Goal: Task Accomplishment & Management: Complete application form

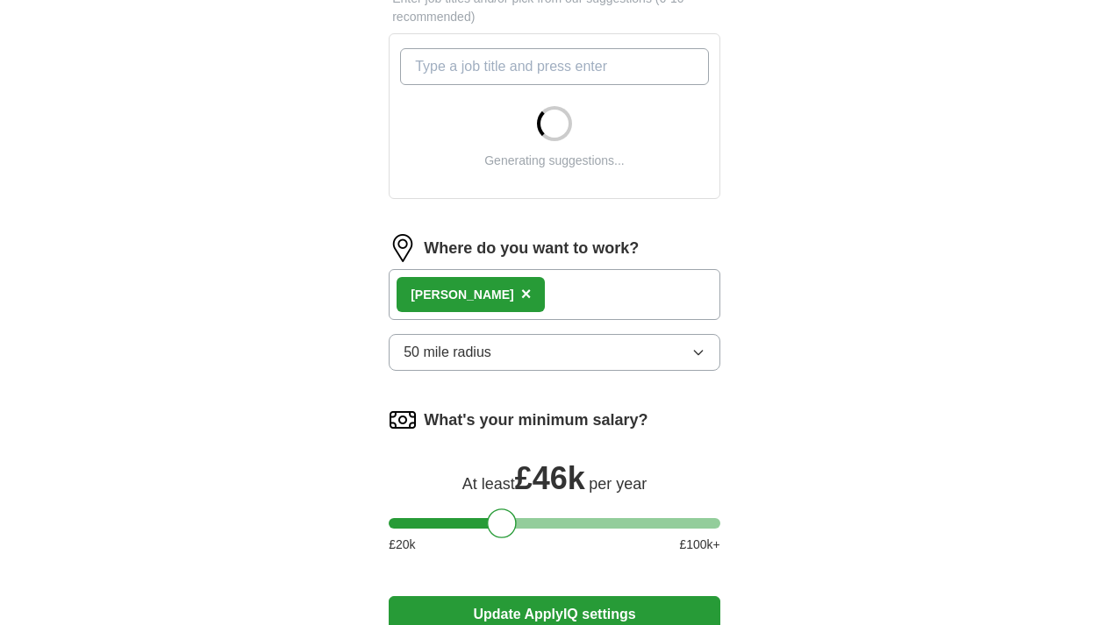
scroll to position [670, 0]
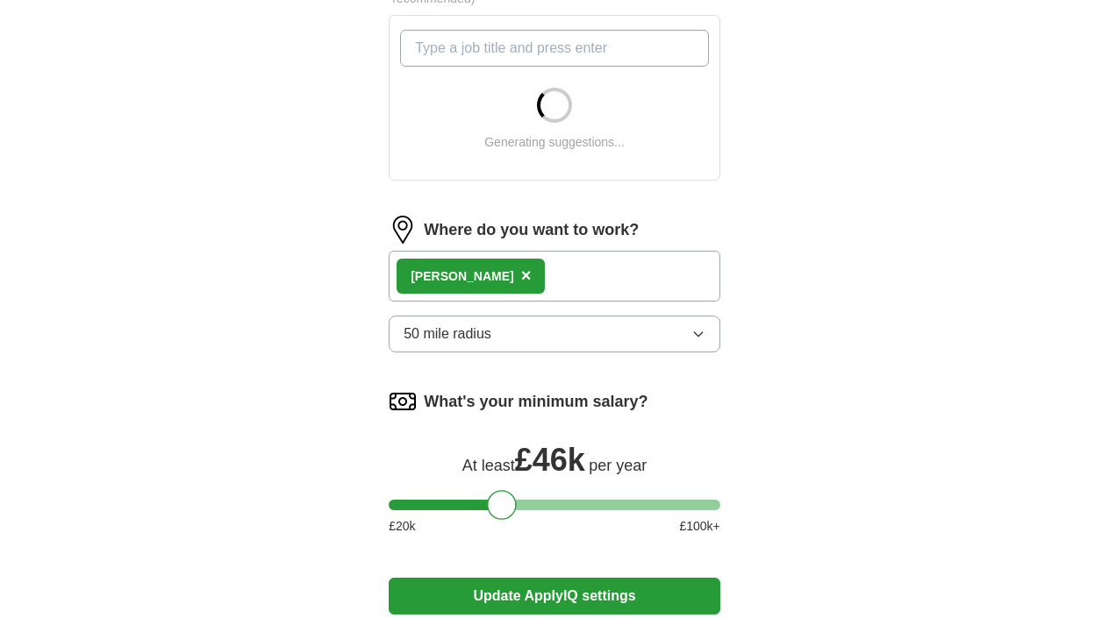
click at [480, 333] on span "50 mile radius" at bounding box center [448, 334] width 88 height 21
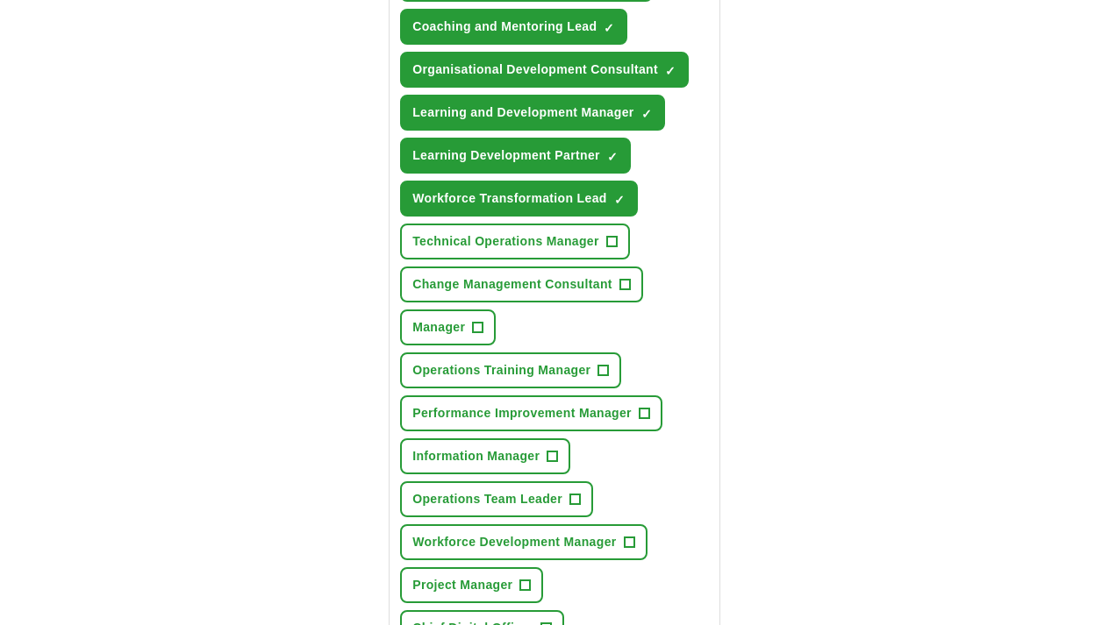
scroll to position [826, 0]
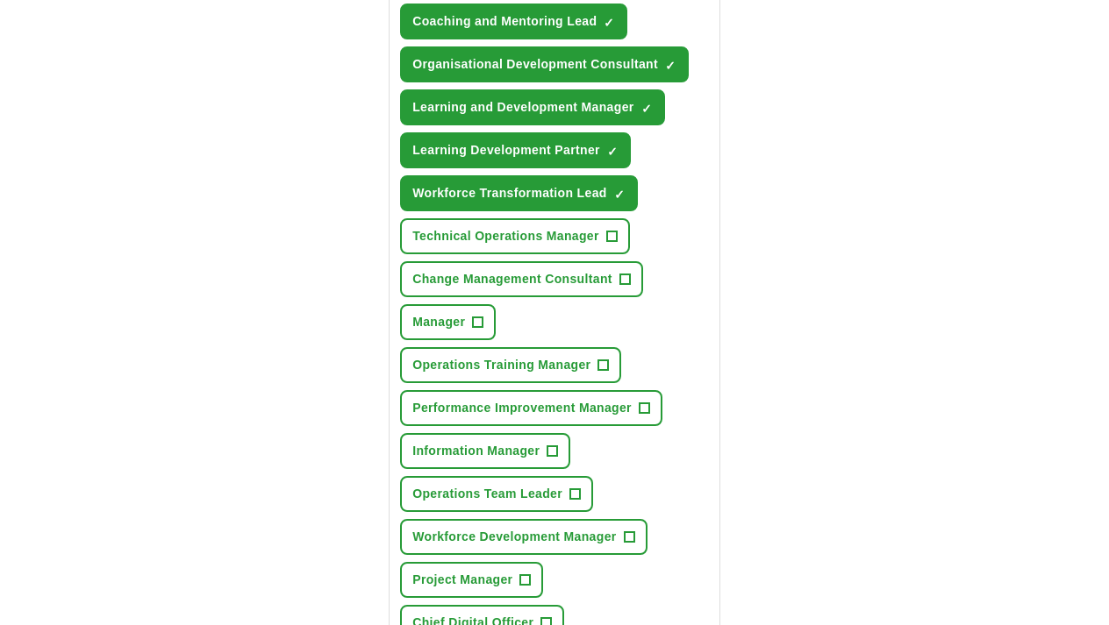
click at [481, 374] on span "Operations Training Manager" at bounding box center [501, 365] width 178 height 18
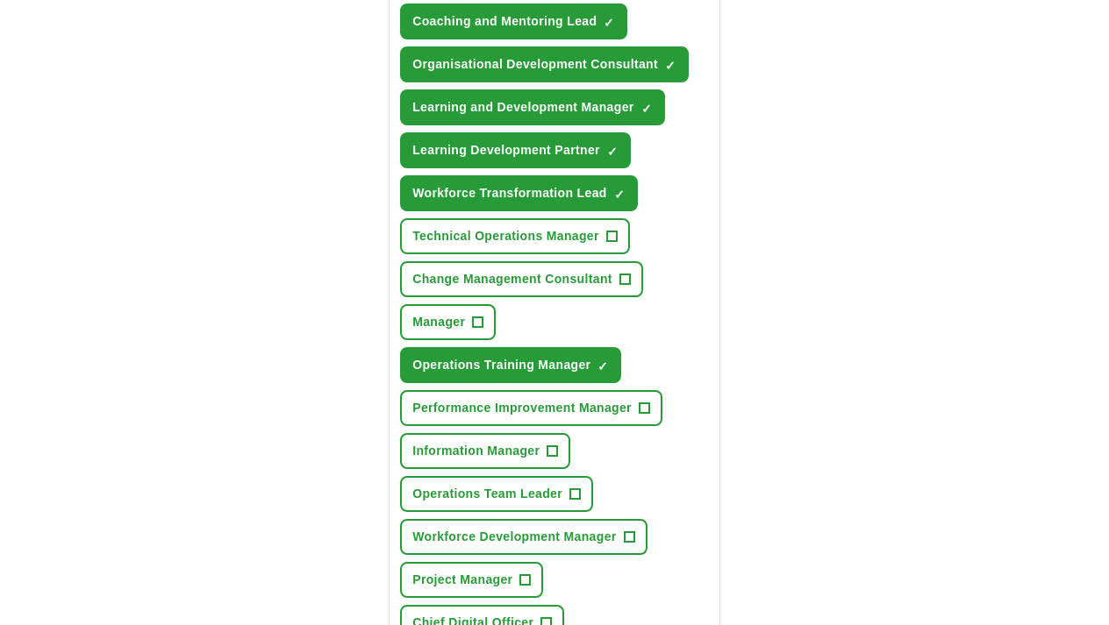
click at [460, 332] on button "Manager +" at bounding box center [448, 322] width 96 height 36
click at [473, 232] on span "Technical Operations Manager" at bounding box center [505, 236] width 187 height 18
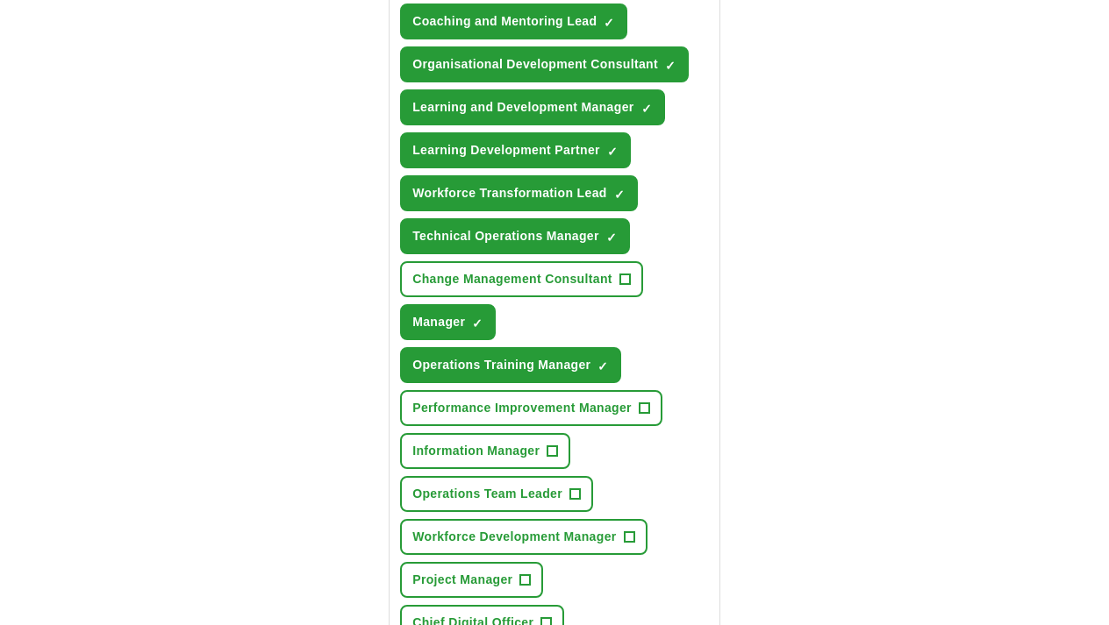
click at [464, 499] on span "Operations Team Leader" at bounding box center [487, 494] width 150 height 18
click at [473, 533] on span "Workforce Development Manager" at bounding box center [514, 537] width 204 height 18
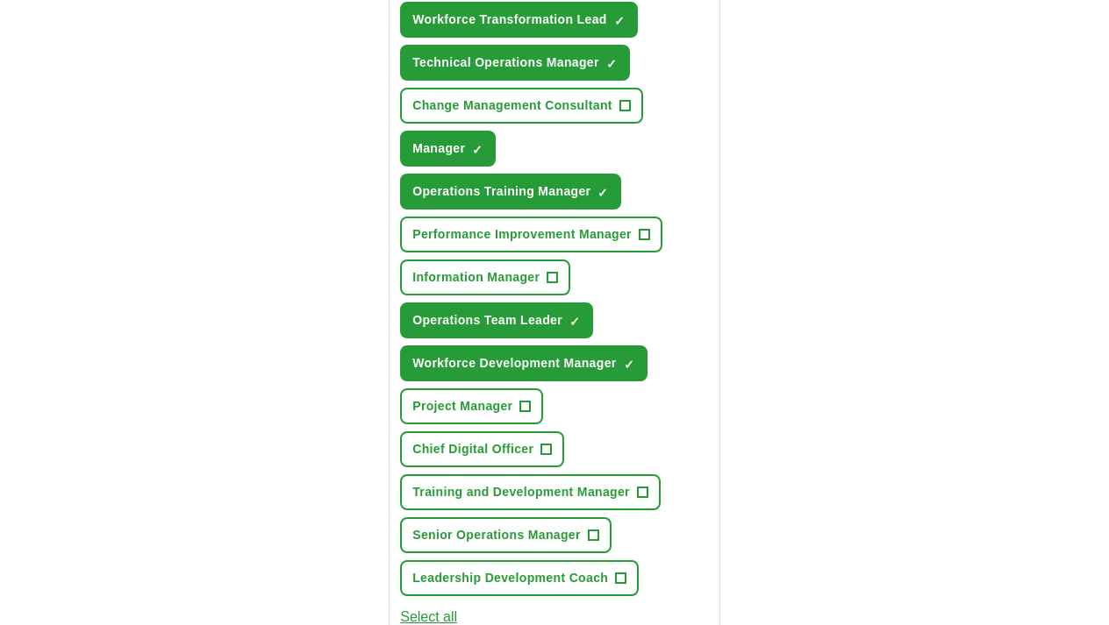
scroll to position [1002, 0]
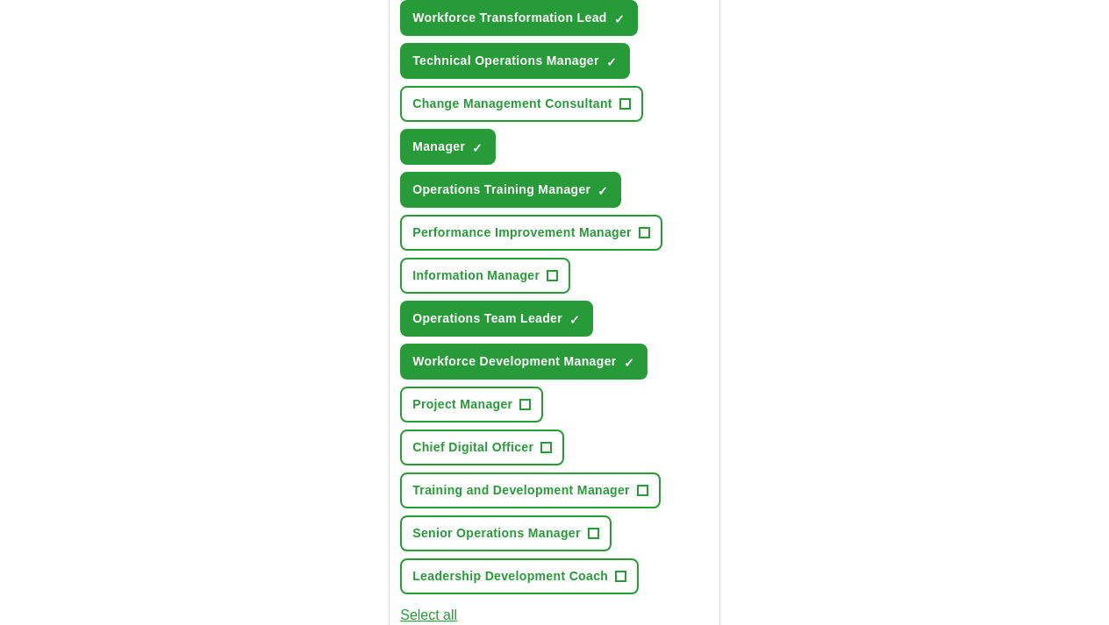
click at [468, 504] on button "Training and Development Manager +" at bounding box center [530, 491] width 261 height 36
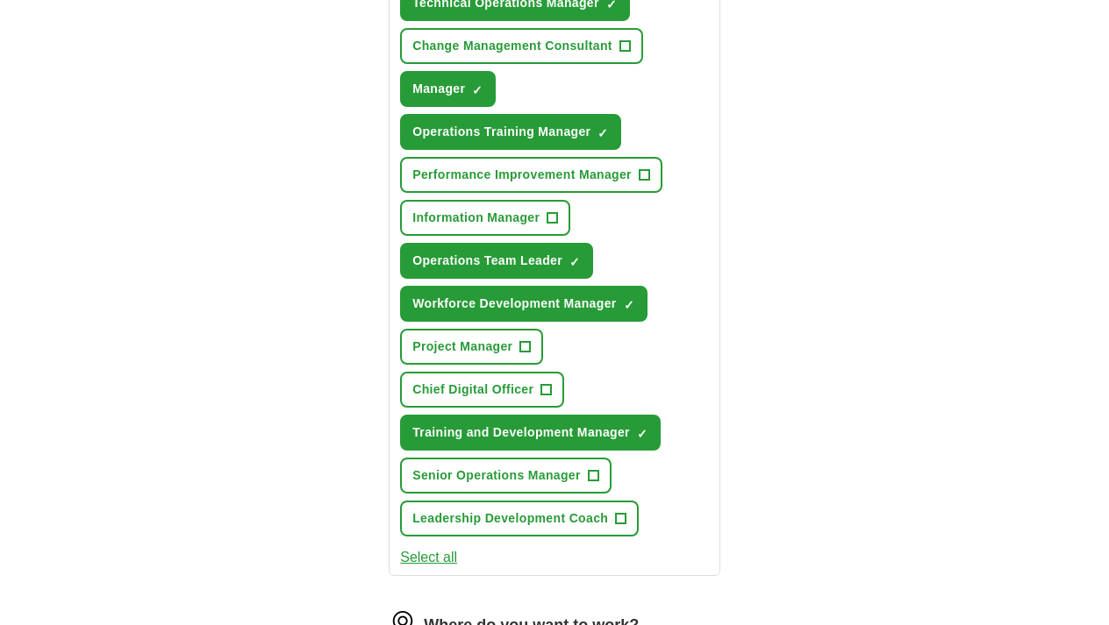
scroll to position [1077, 0]
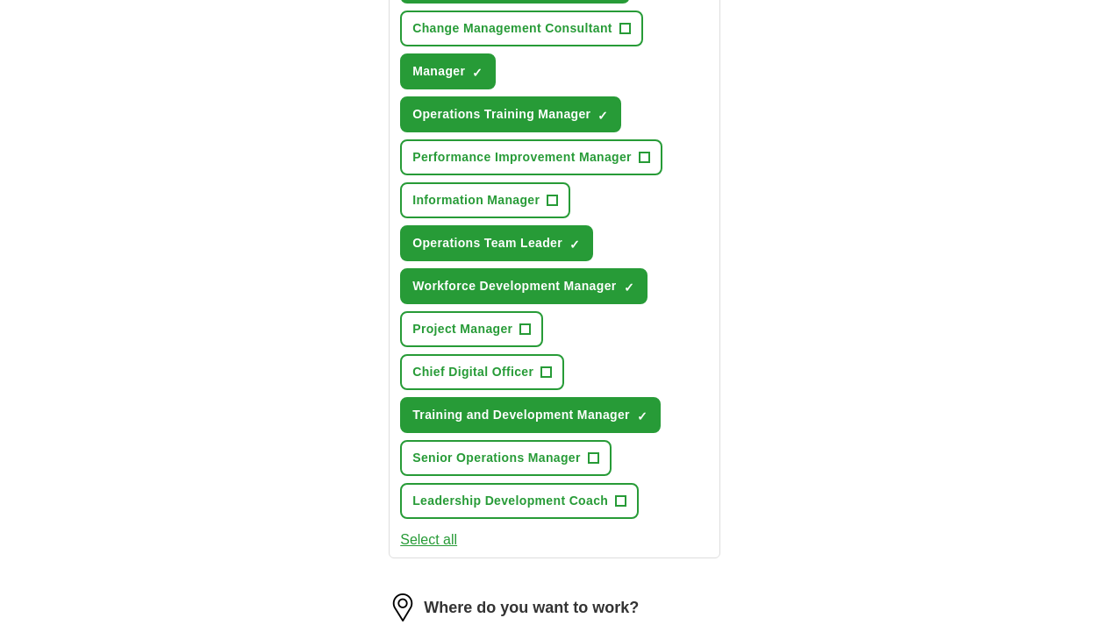
click at [454, 460] on span "Senior Operations Manager" at bounding box center [496, 458] width 168 height 18
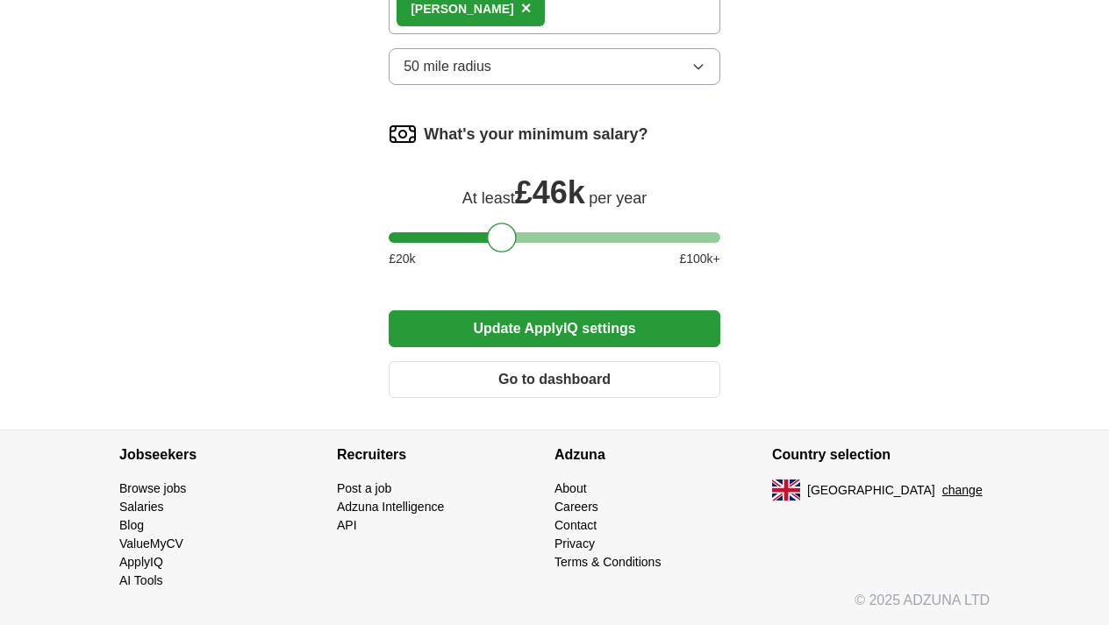
scroll to position [1723, 0]
click at [517, 334] on button "Update ApplyIQ settings" at bounding box center [555, 329] width 332 height 37
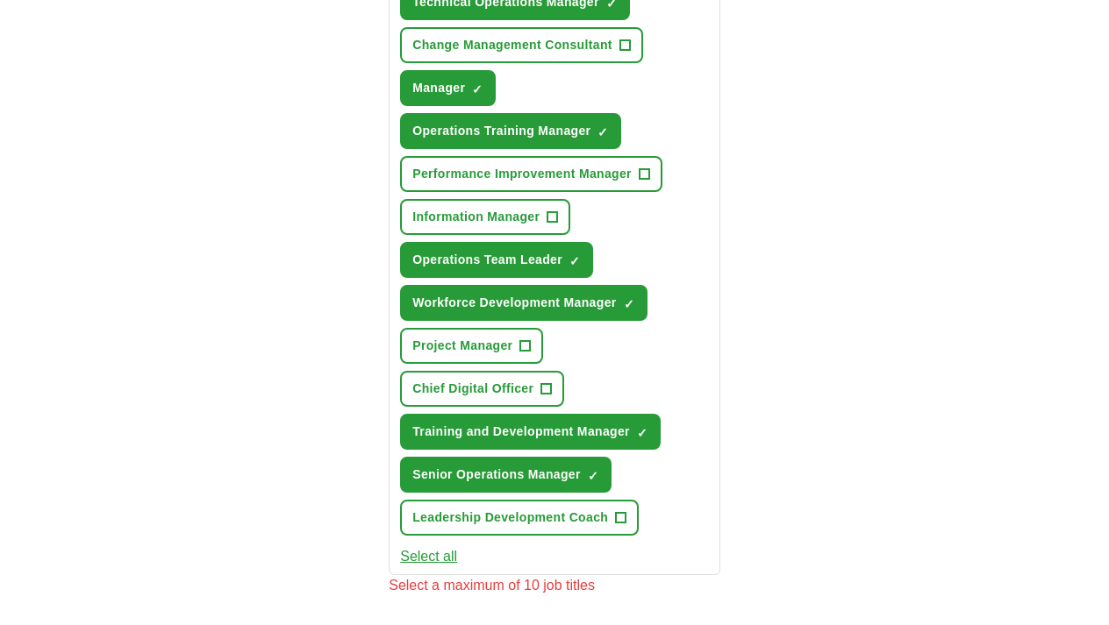
scroll to position [1059, 0]
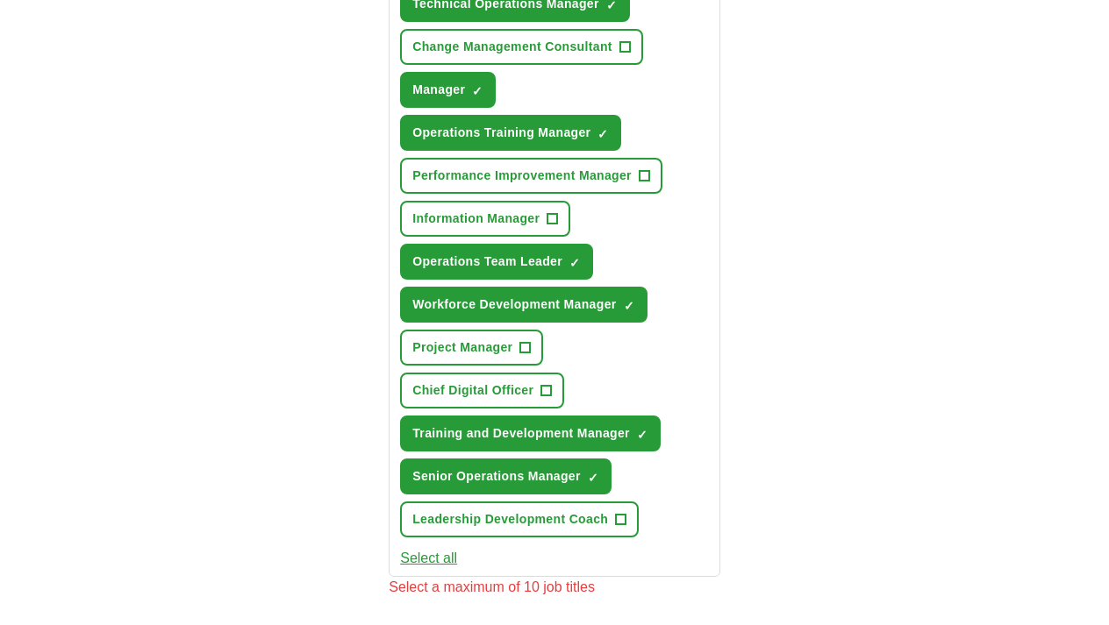
click at [456, 309] on span "Workforce Development Manager" at bounding box center [514, 305] width 204 height 18
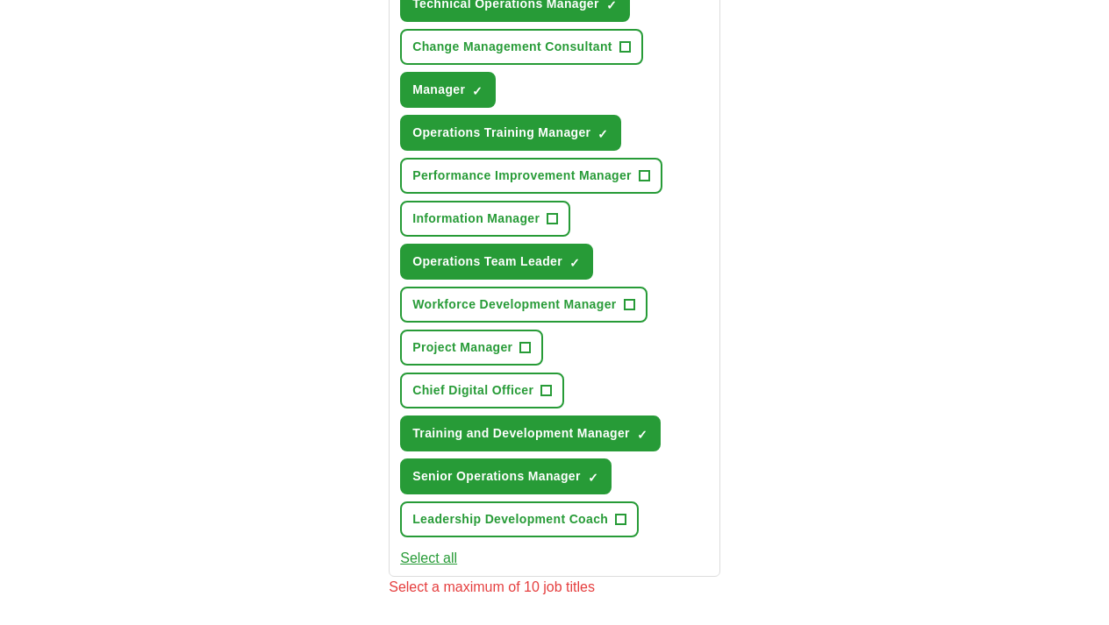
click at [435, 269] on span "Operations Team Leader" at bounding box center [487, 262] width 150 height 18
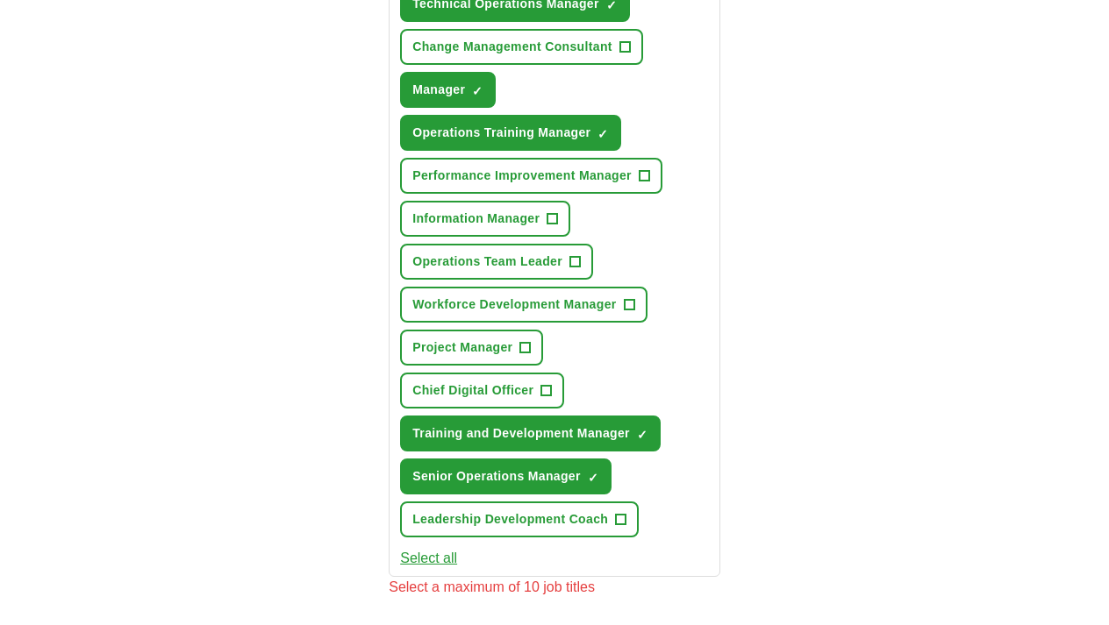
click at [437, 138] on span "Operations Training Manager" at bounding box center [501, 133] width 178 height 18
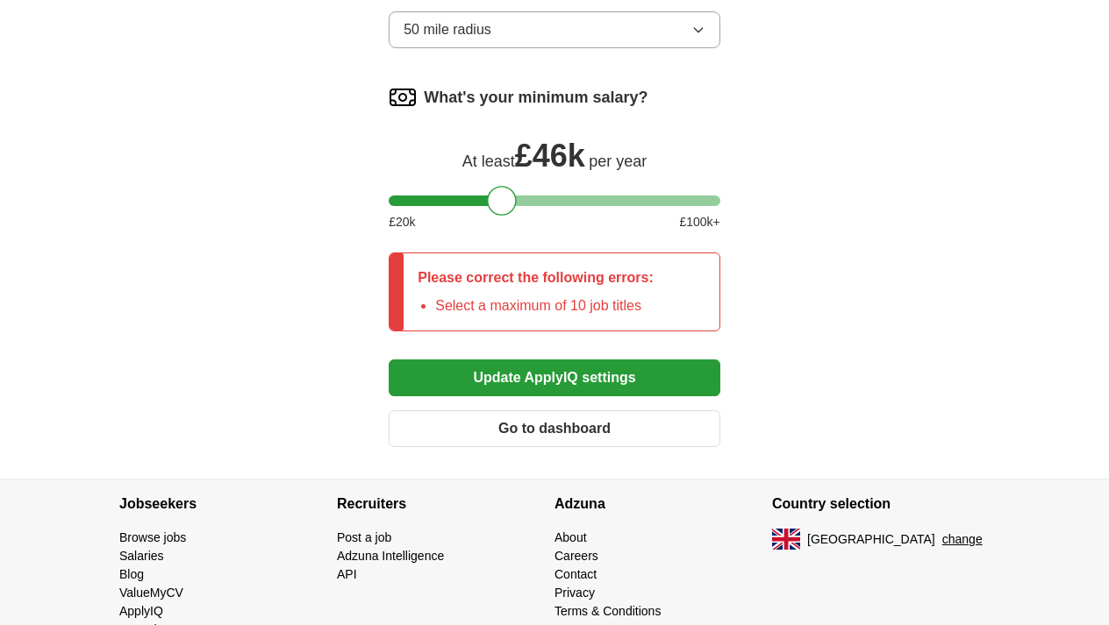
scroll to position [1800, 0]
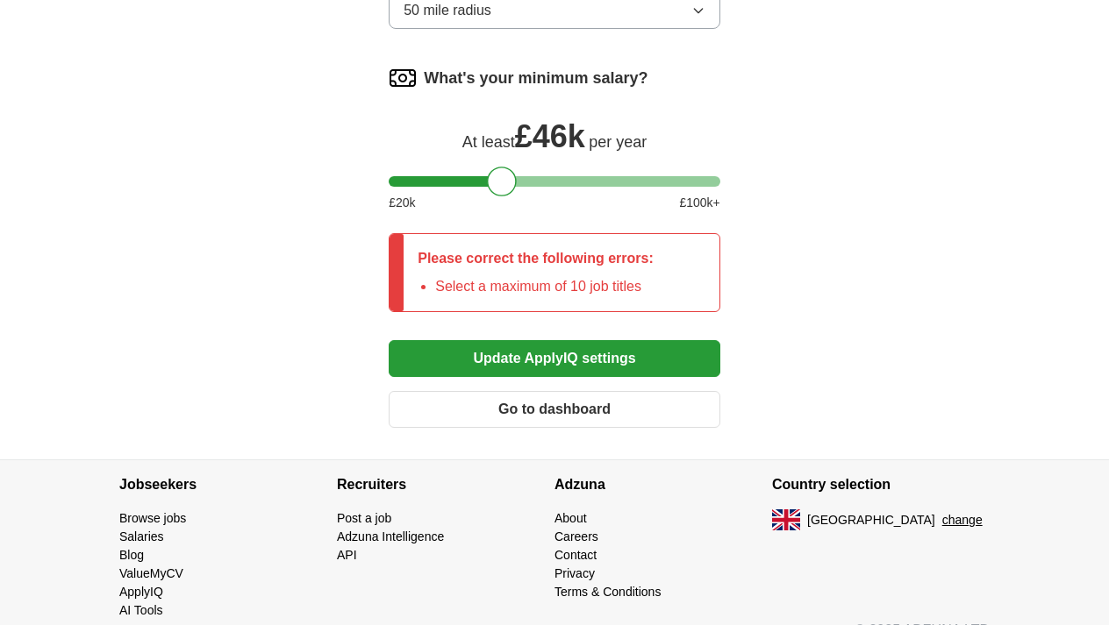
click at [479, 368] on button "Update ApplyIQ settings" at bounding box center [555, 358] width 332 height 37
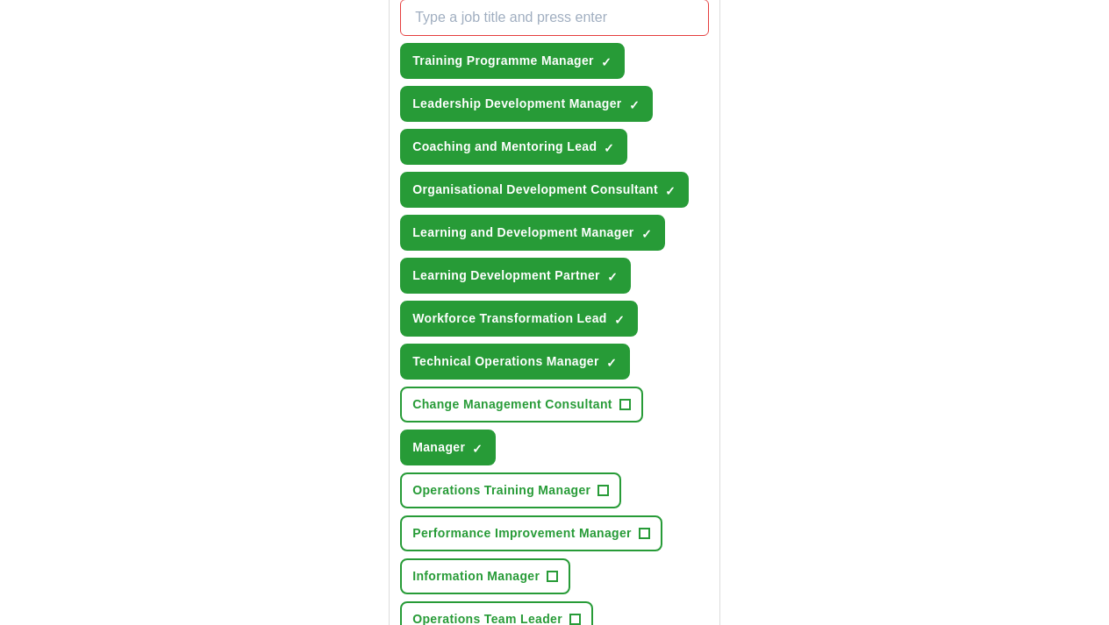
scroll to position [693, 0]
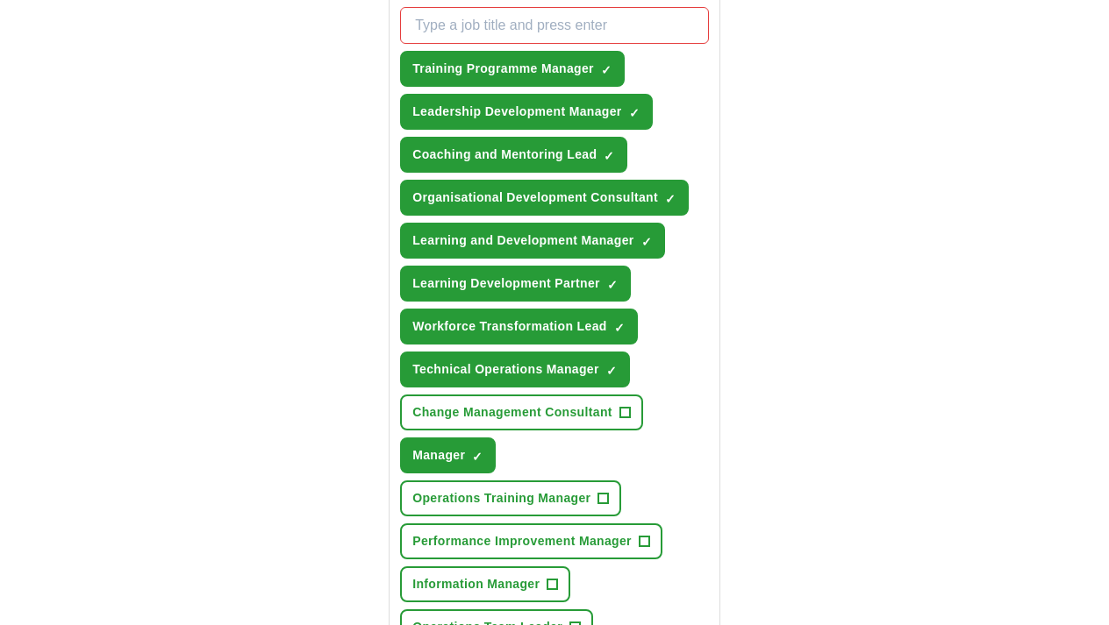
click at [454, 65] on span "Training Programme Manager" at bounding box center [503, 69] width 182 height 18
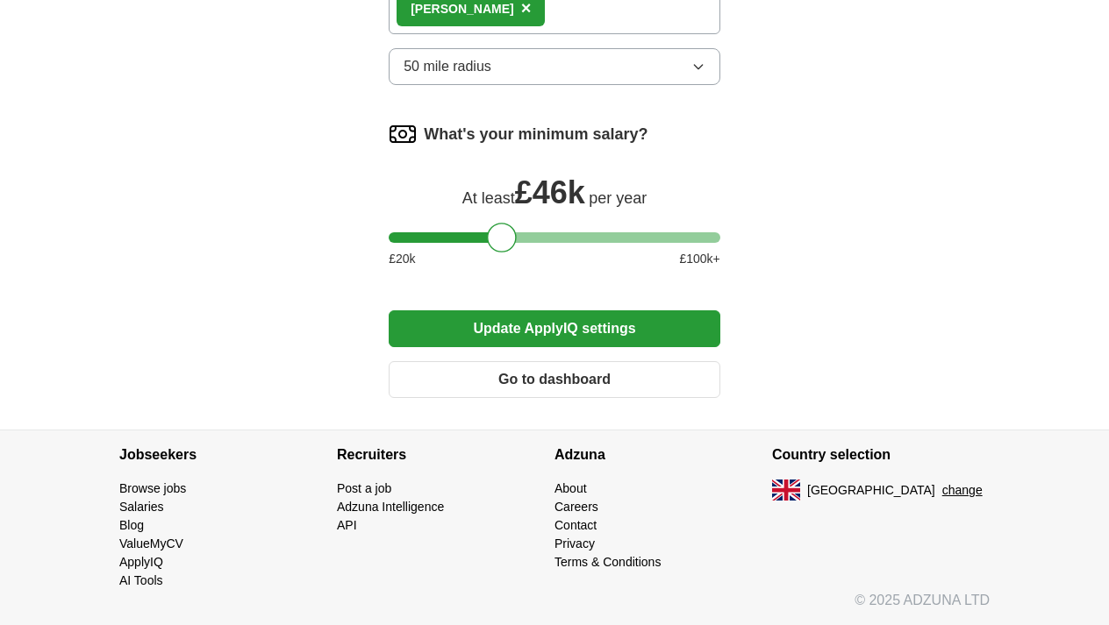
scroll to position [1723, 0]
click at [477, 326] on button "Update ApplyIQ settings" at bounding box center [555, 329] width 332 height 37
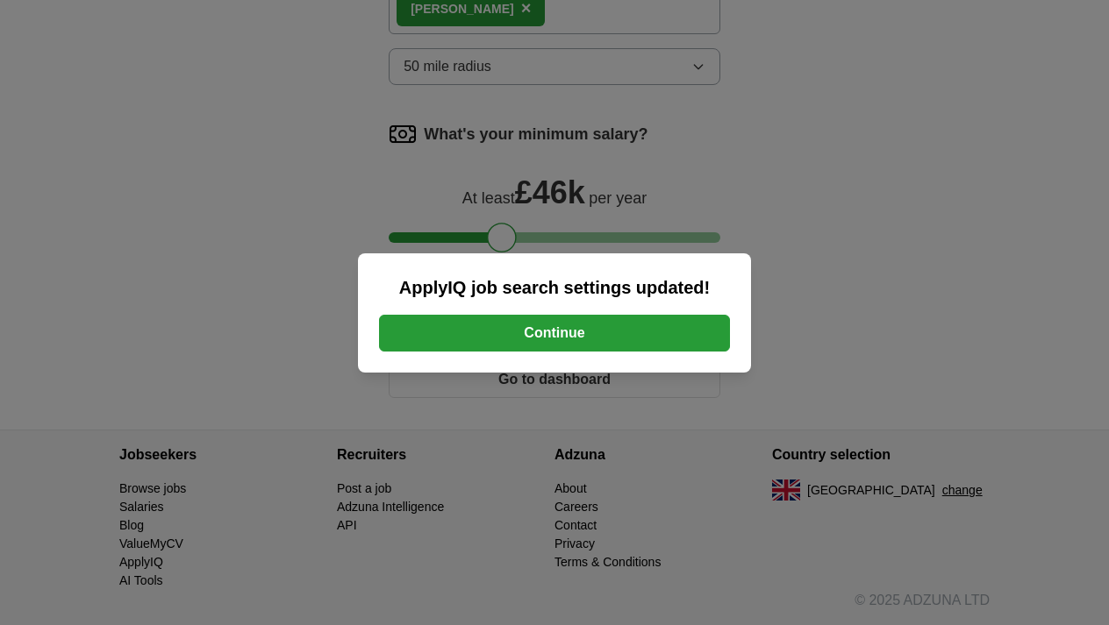
click at [534, 340] on button "Continue" at bounding box center [554, 333] width 351 height 37
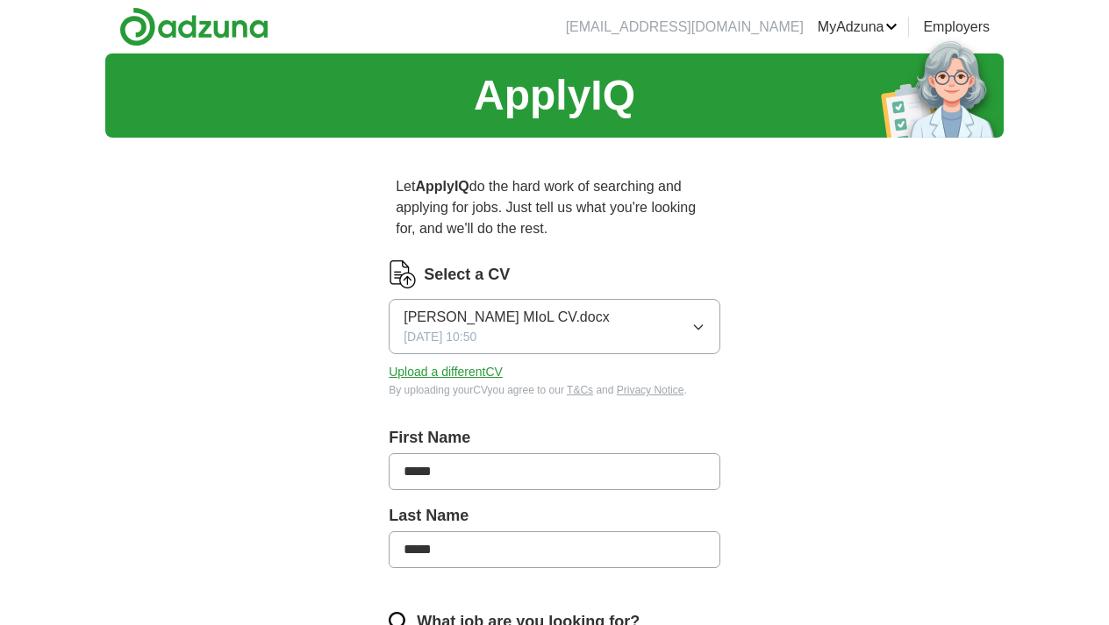
click at [531, 325] on span "[PERSON_NAME] MIoL CV.docx" at bounding box center [506, 317] width 205 height 21
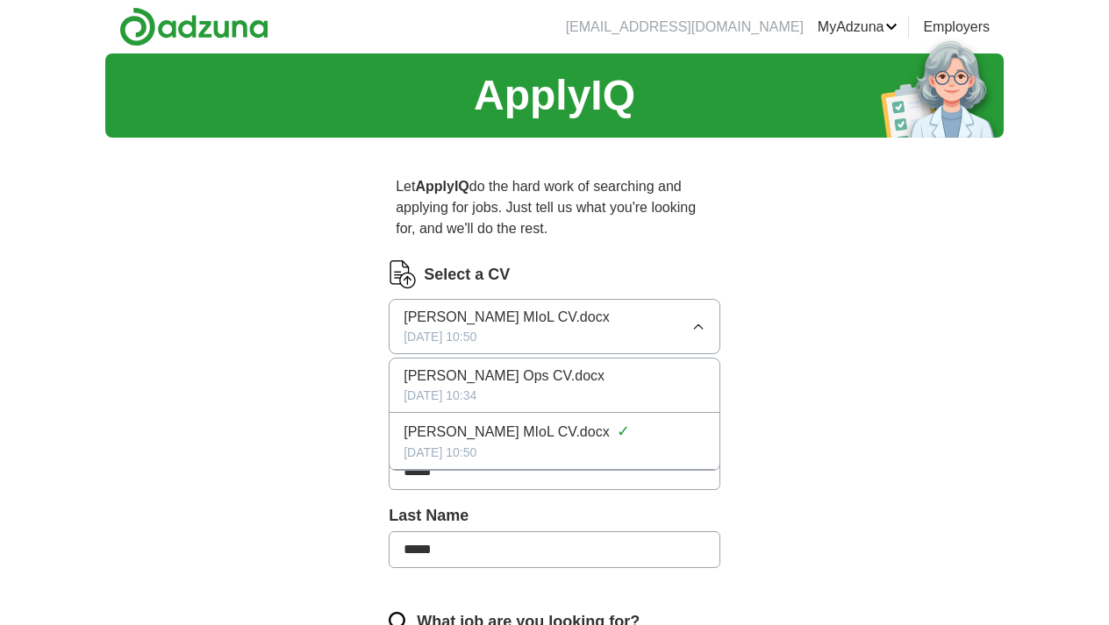
click at [492, 399] on div "[DATE] 10:34" at bounding box center [555, 396] width 302 height 18
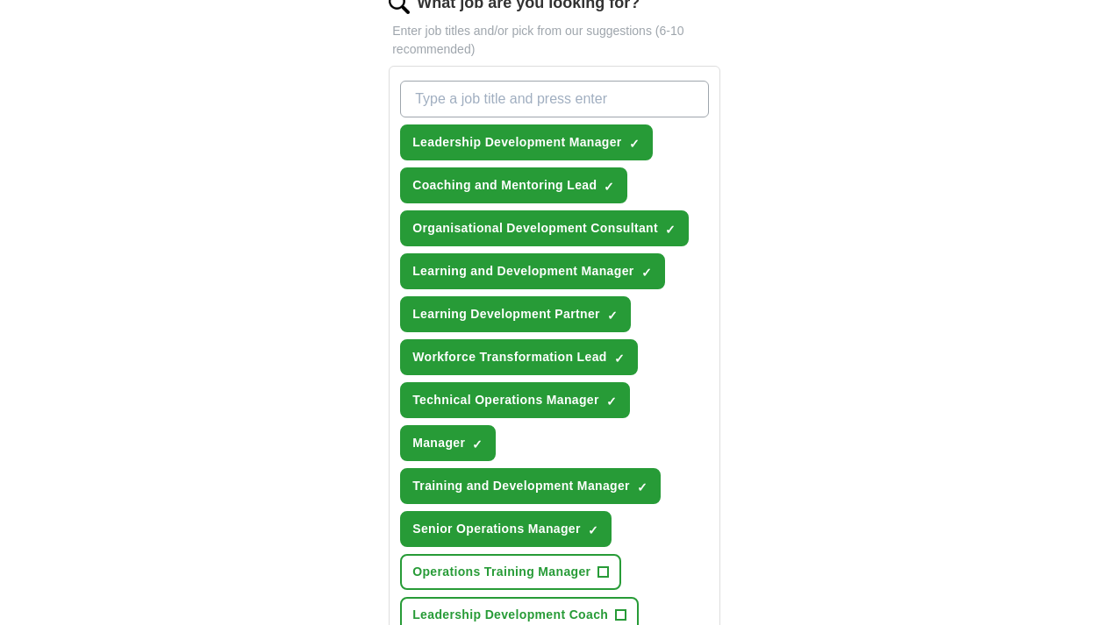
scroll to position [582, 0]
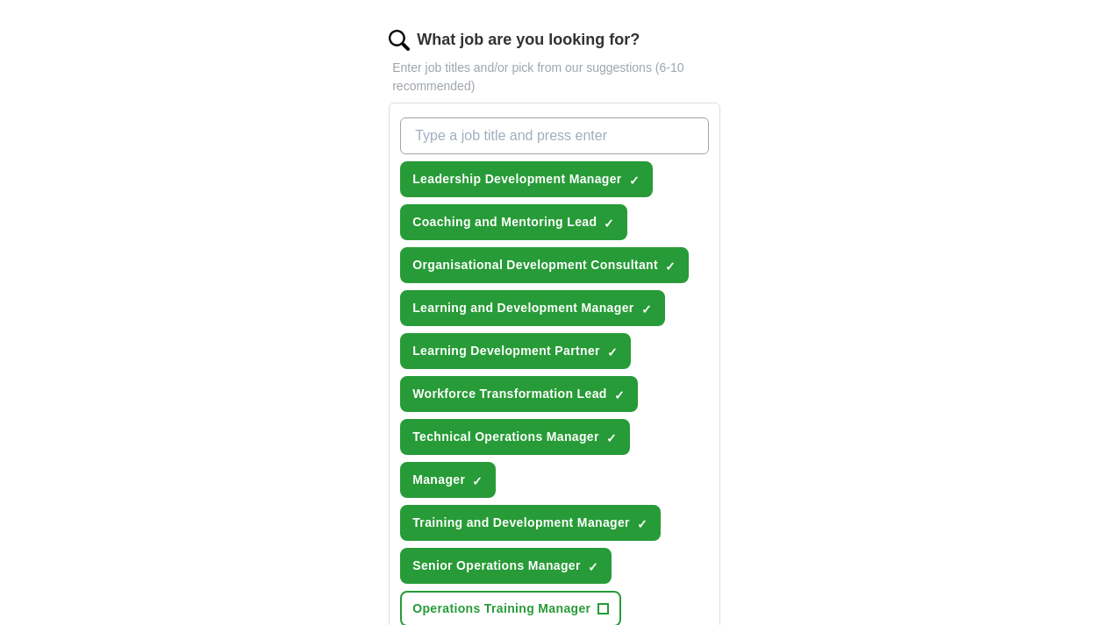
click at [0, 0] on span "×" at bounding box center [0, 0] width 0 height 0
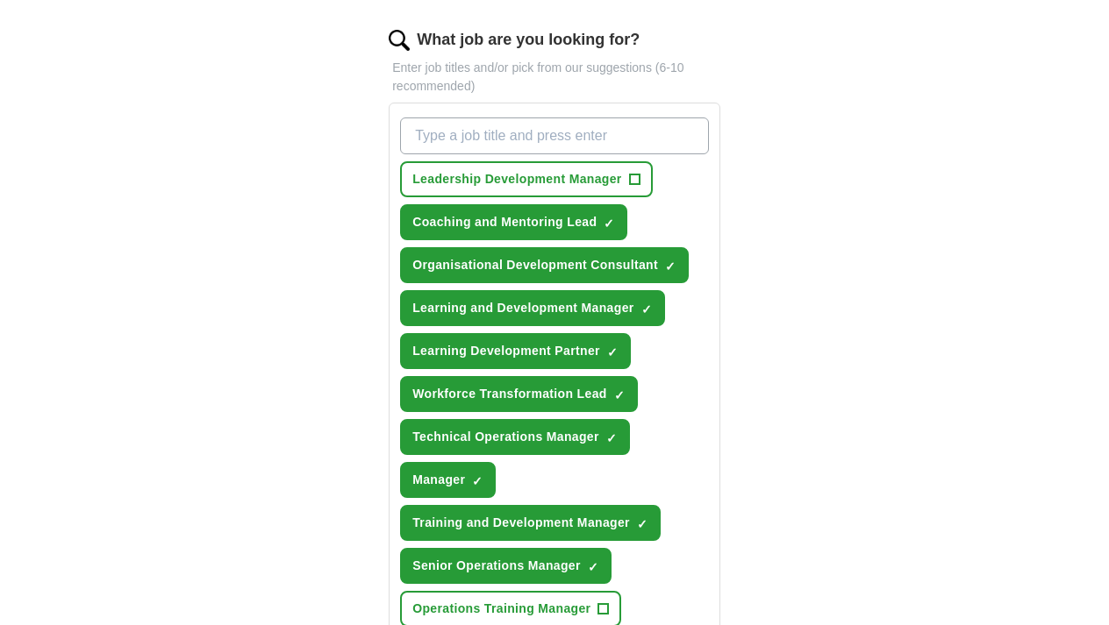
click at [0, 0] on span "×" at bounding box center [0, 0] width 0 height 0
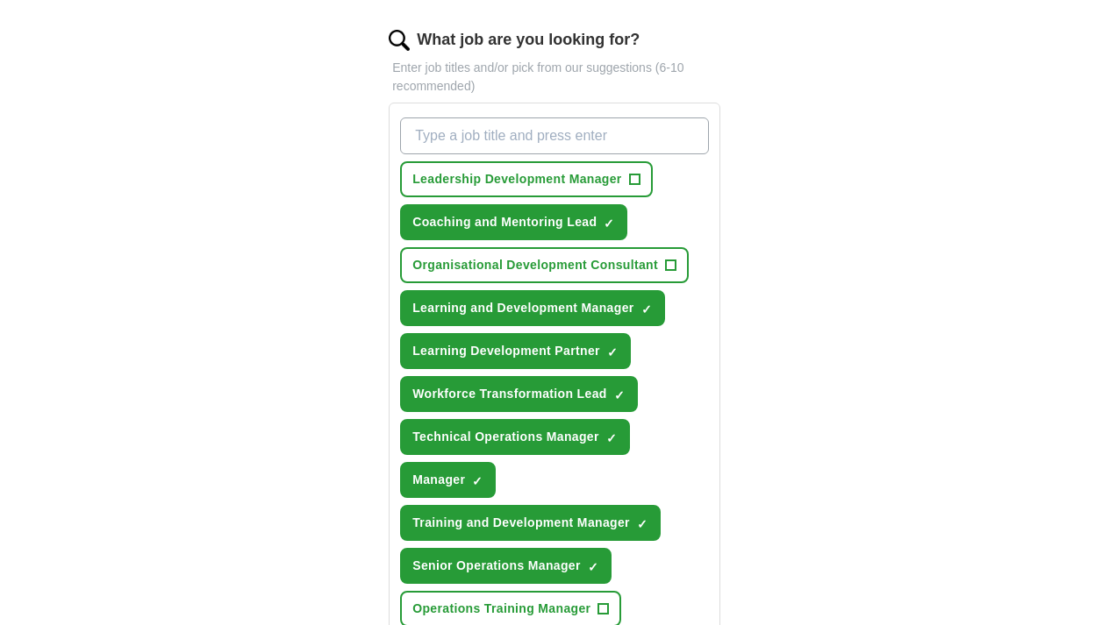
click at [0, 0] on span "×" at bounding box center [0, 0] width 0 height 0
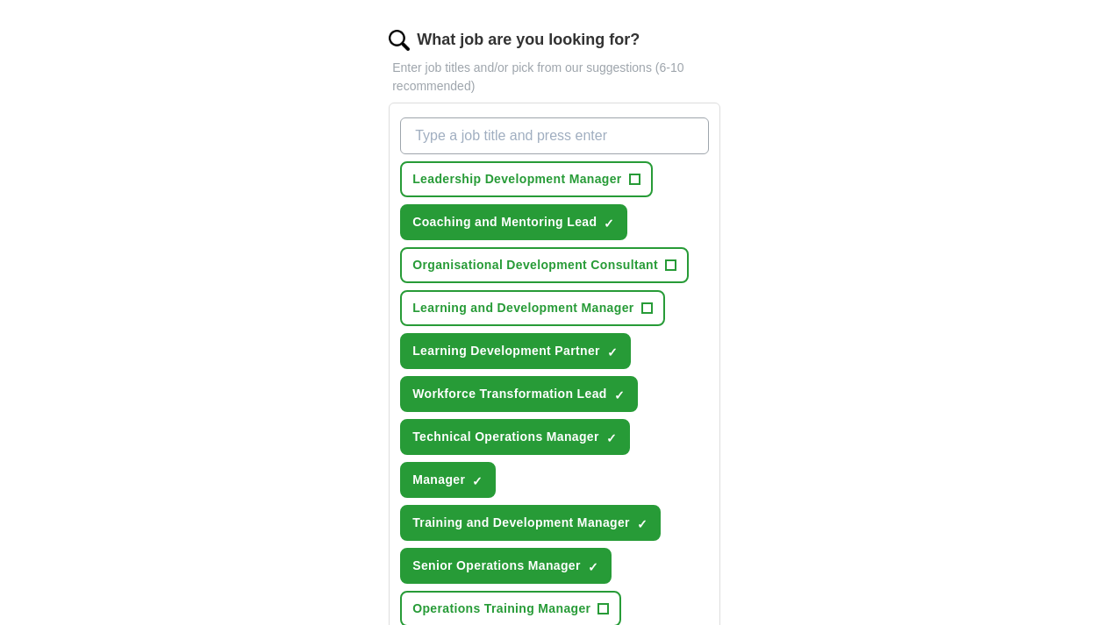
click at [0, 0] on span "×" at bounding box center [0, 0] width 0 height 0
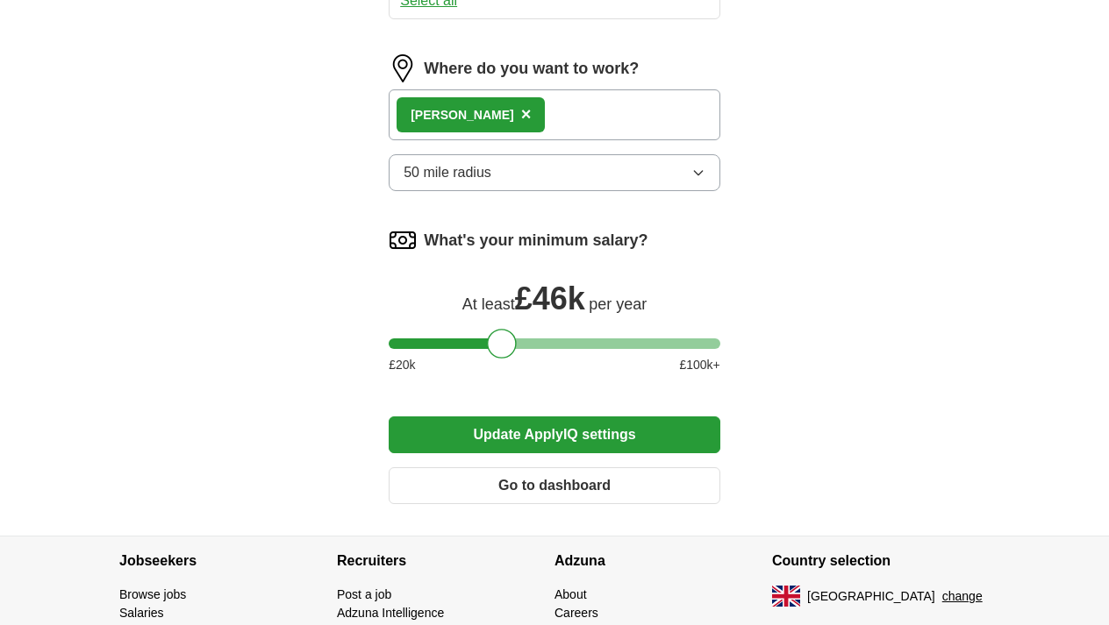
scroll to position [1514, 0]
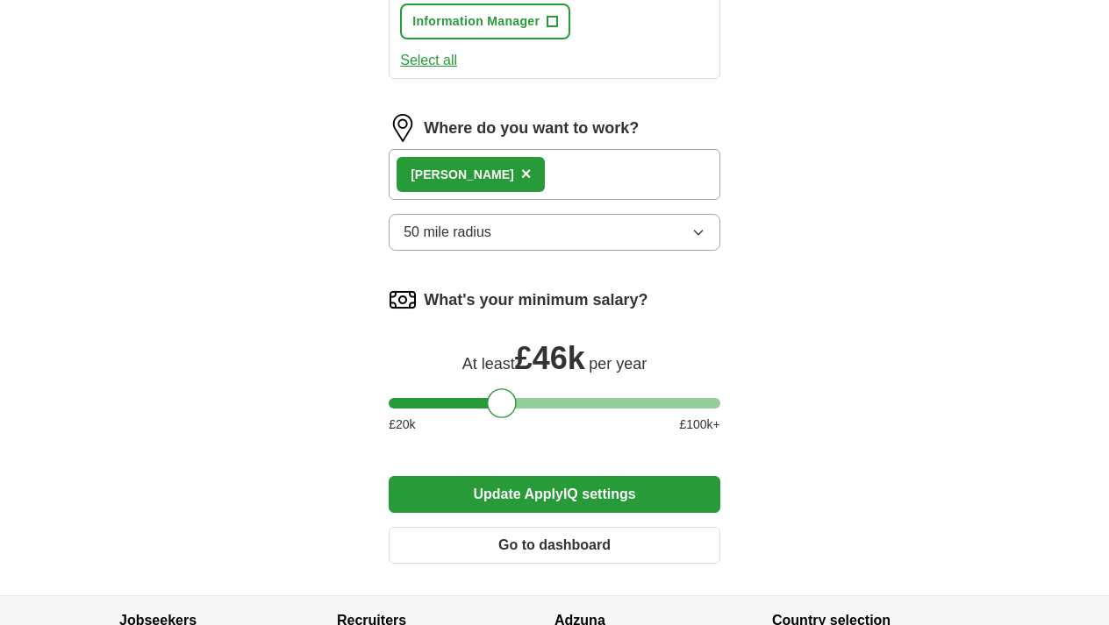
click at [534, 498] on button "Update ApplyIQ settings" at bounding box center [555, 494] width 332 height 37
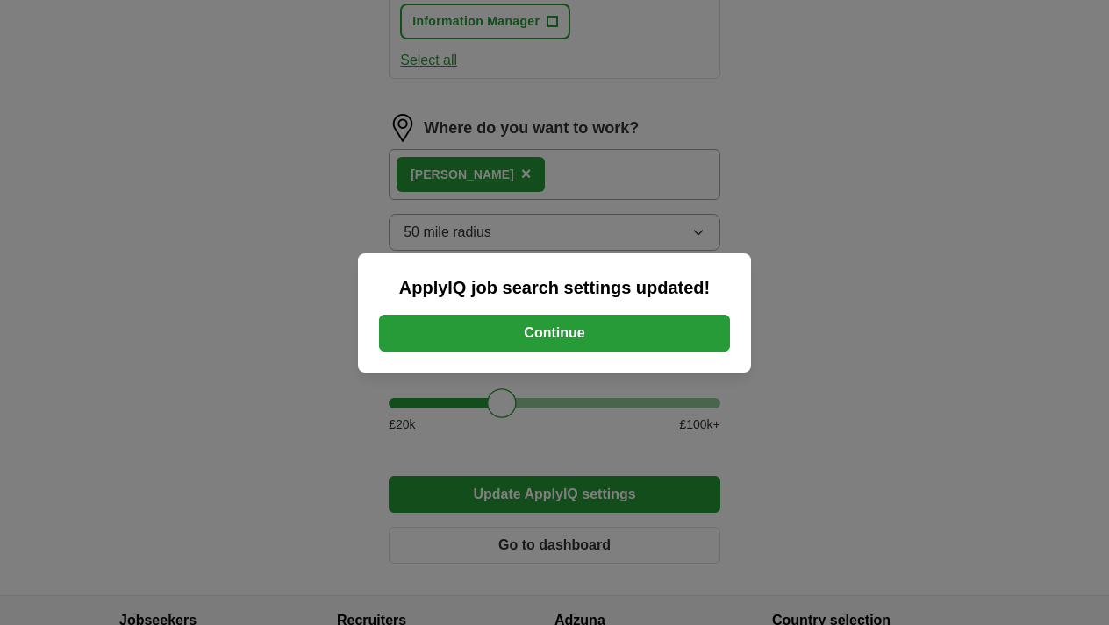
click at [472, 343] on button "Continue" at bounding box center [554, 333] width 351 height 37
